Goal: Task Accomplishment & Management: Use online tool/utility

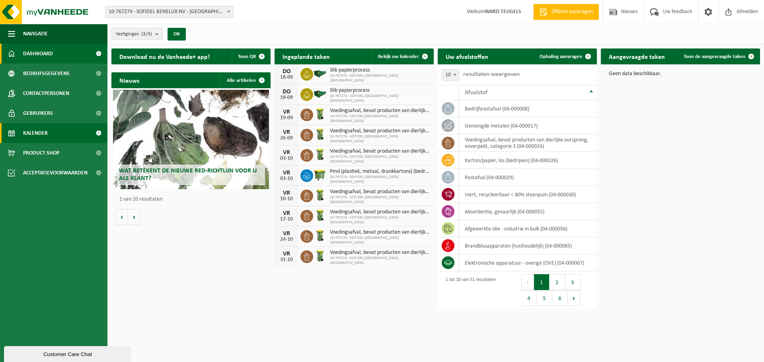
click at [36, 132] on span "Kalender" at bounding box center [35, 133] width 25 height 20
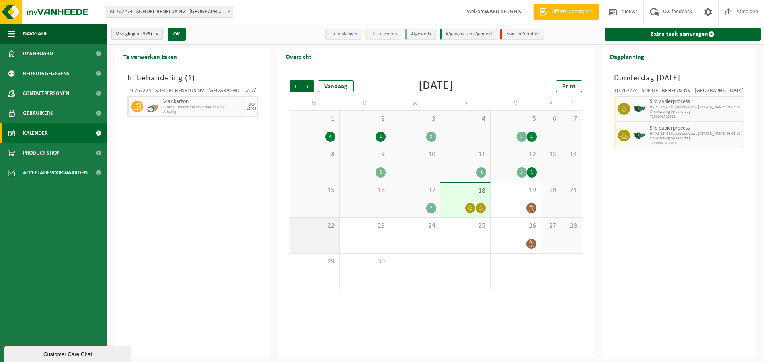
click at [333, 239] on div "22" at bounding box center [314, 235] width 49 height 35
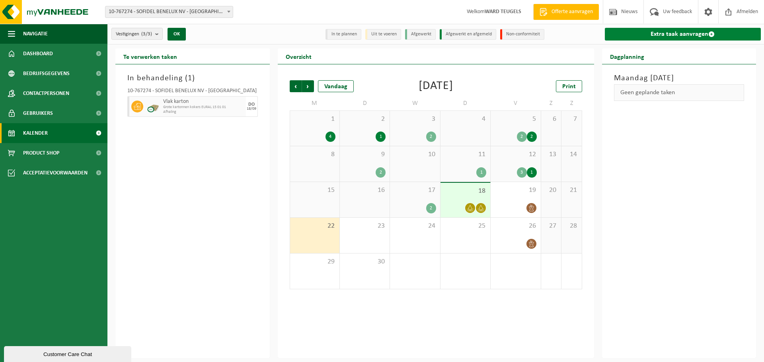
click at [693, 32] on link "Extra taak aanvragen" at bounding box center [683, 34] width 156 height 13
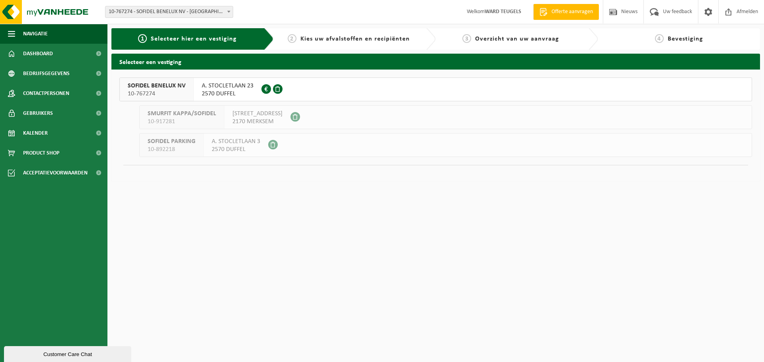
click at [166, 89] on span "SOFIDEL BENELUX NV" at bounding box center [157, 86] width 58 height 8
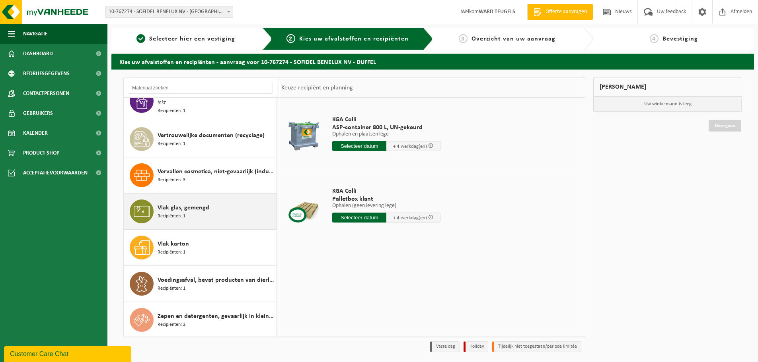
scroll to position [26, 0]
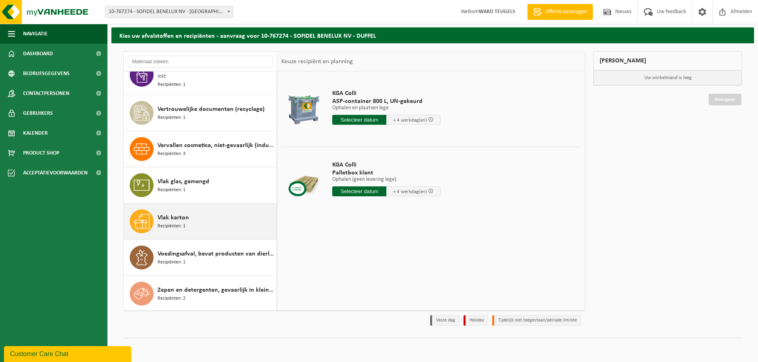
click at [207, 224] on div "Vlak karton Recipiënten: 1" at bounding box center [216, 222] width 117 height 24
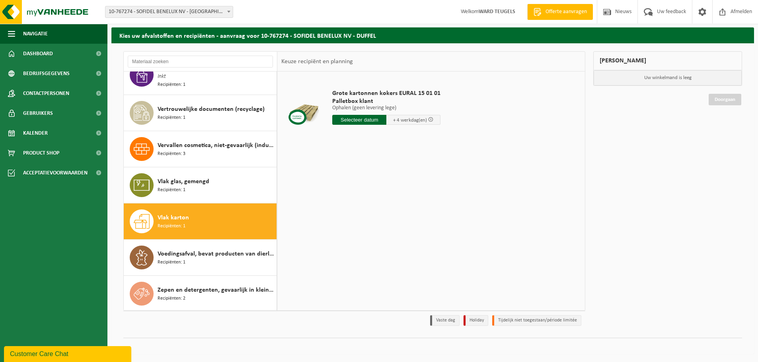
click at [352, 117] on input "text" at bounding box center [359, 120] width 54 height 10
click at [336, 204] on div "22" at bounding box center [340, 203] width 14 height 13
type input "Van 2025-09-22"
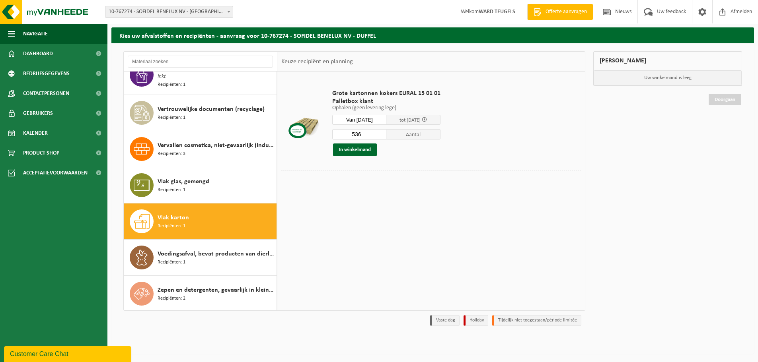
drag, startPoint x: 361, startPoint y: 133, endPoint x: 346, endPoint y: 134, distance: 15.1
click at [346, 134] on input "536" at bounding box center [359, 134] width 54 height 10
type input "4"
click at [359, 151] on button "In winkelmand" at bounding box center [355, 150] width 44 height 13
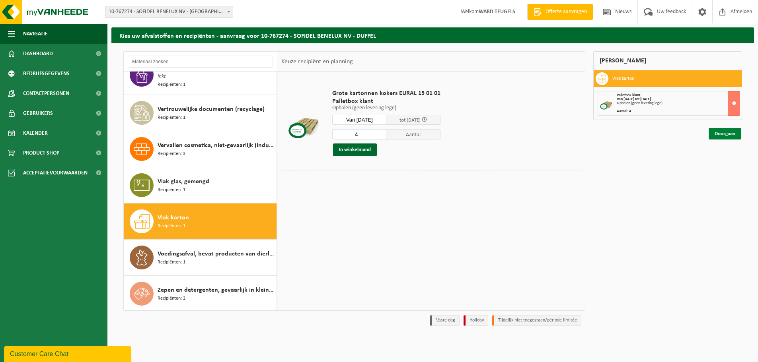
click at [730, 134] on link "Doorgaan" at bounding box center [724, 134] width 33 height 12
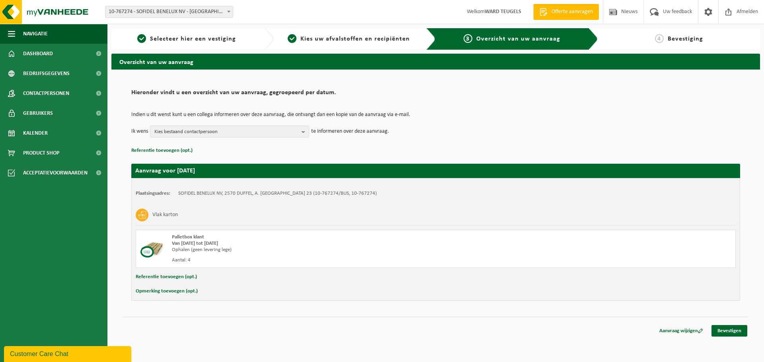
click at [169, 291] on button "Opmerking toevoegen (opt.)" at bounding box center [167, 291] width 62 height 10
click at [185, 292] on input "text" at bounding box center [451, 292] width 553 height 12
type input "keven met kokers"
click at [730, 333] on link "Bevestigen" at bounding box center [729, 333] width 36 height 12
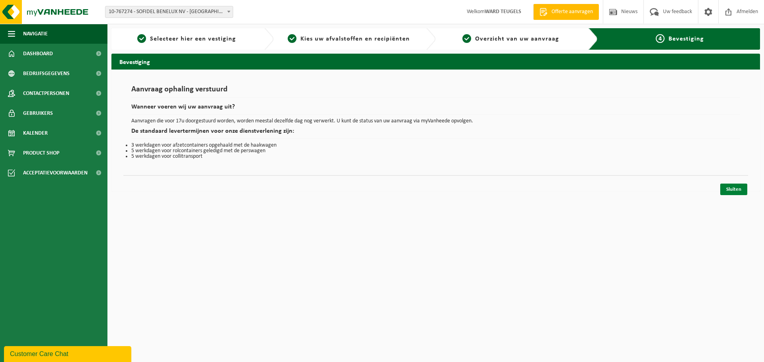
click at [740, 190] on link "Sluiten" at bounding box center [733, 190] width 27 height 12
